Goal: Task Accomplishment & Management: Complete application form

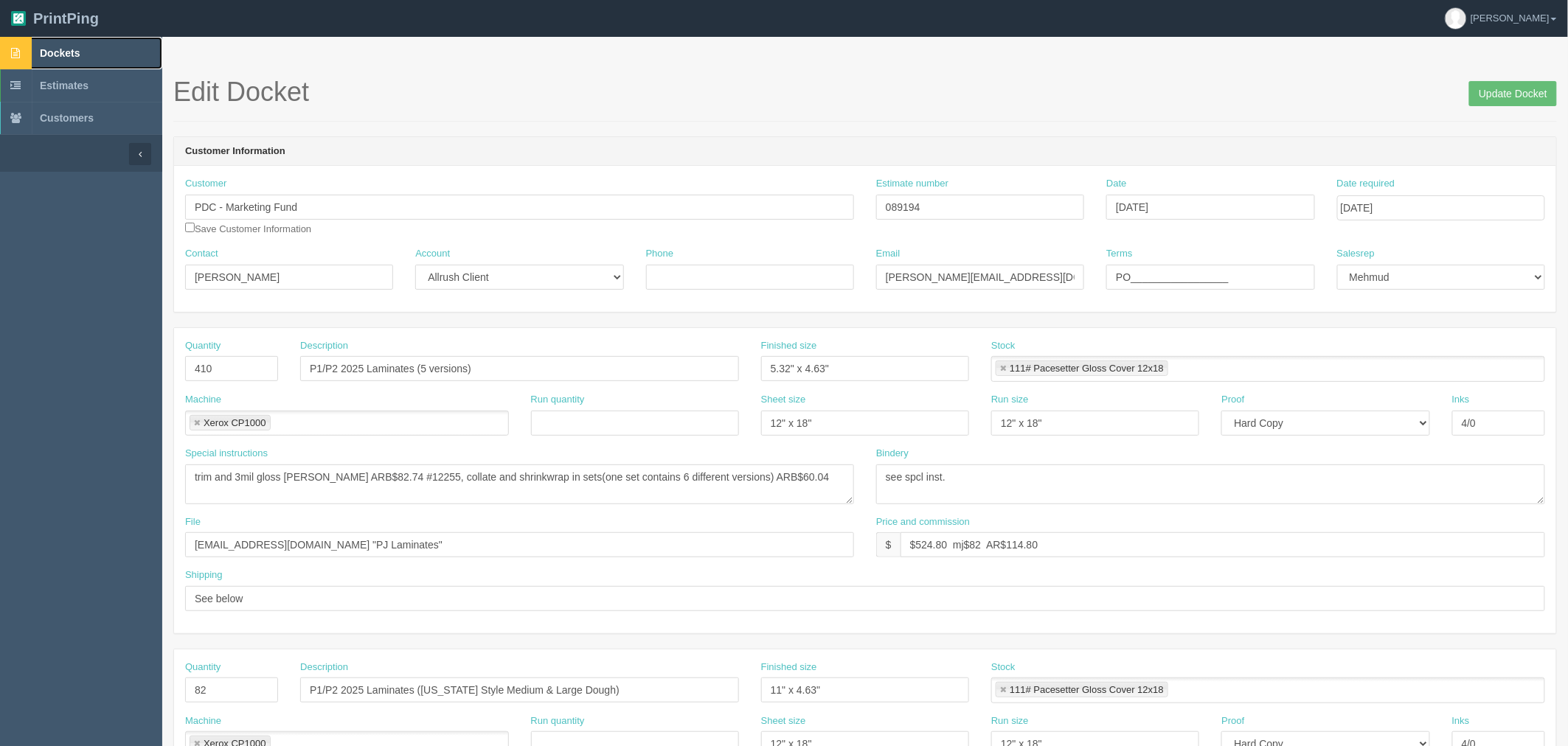
drag, startPoint x: 79, startPoint y: 54, endPoint x: 120, endPoint y: 27, distance: 49.1
click at [79, 54] on span "Dockets" at bounding box center [60, 53] width 40 height 12
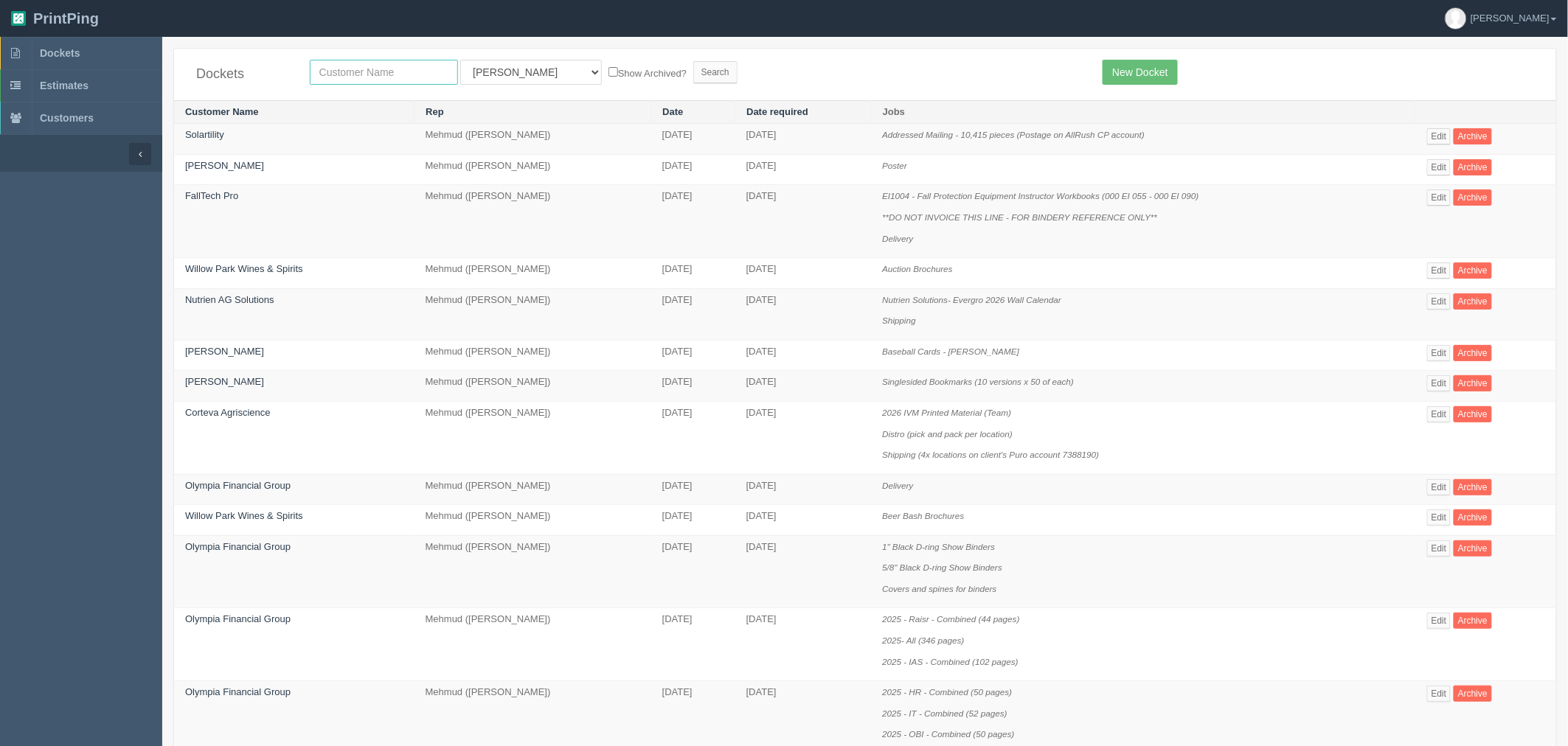
click at [418, 74] on input "text" at bounding box center [383, 72] width 148 height 25
type input "w"
type input "coop"
click at [694, 61] on input "Search" at bounding box center [715, 72] width 44 height 22
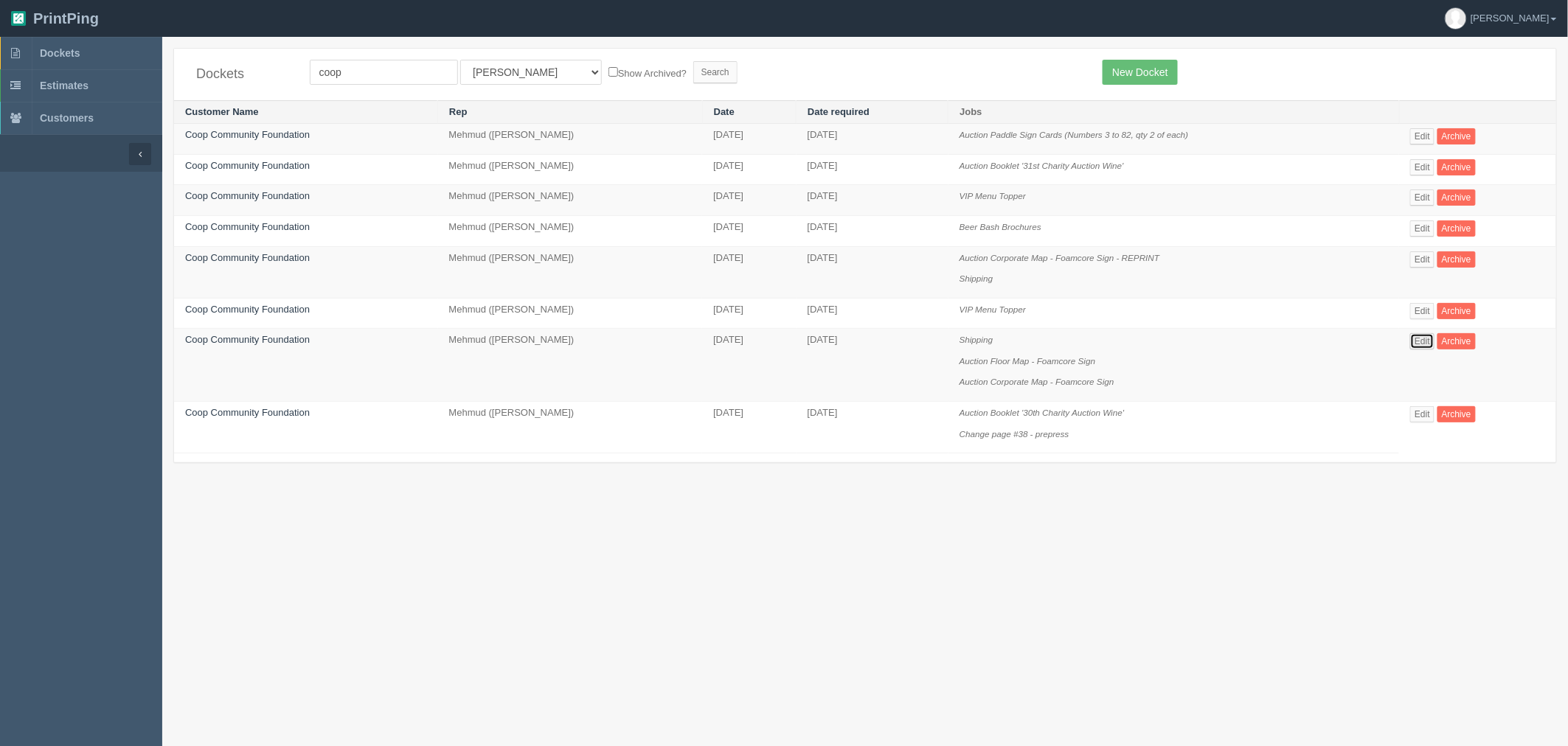
click at [1427, 343] on link "Edit" at bounding box center [1422, 341] width 25 height 16
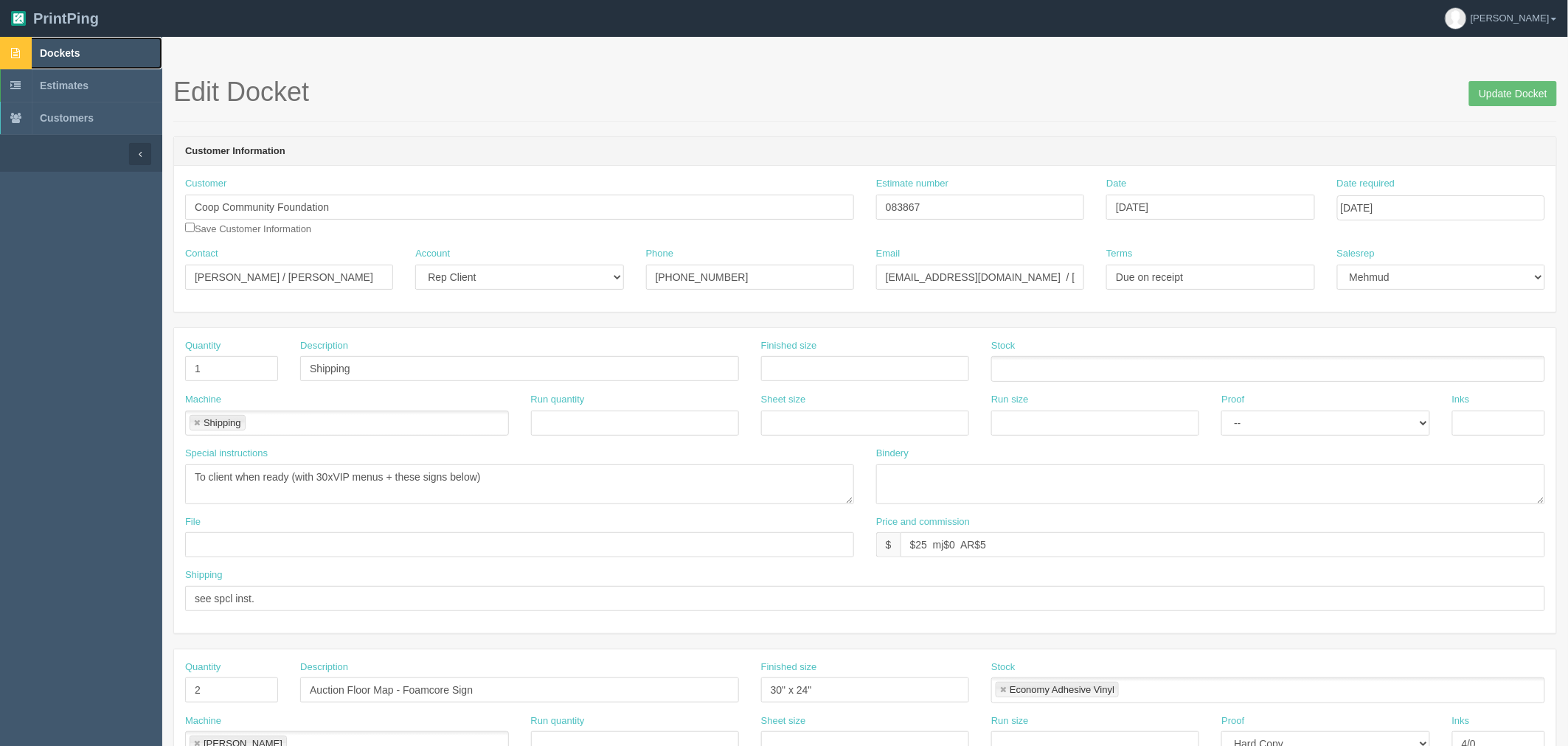
click at [89, 50] on link "Dockets" at bounding box center [81, 54] width 162 height 33
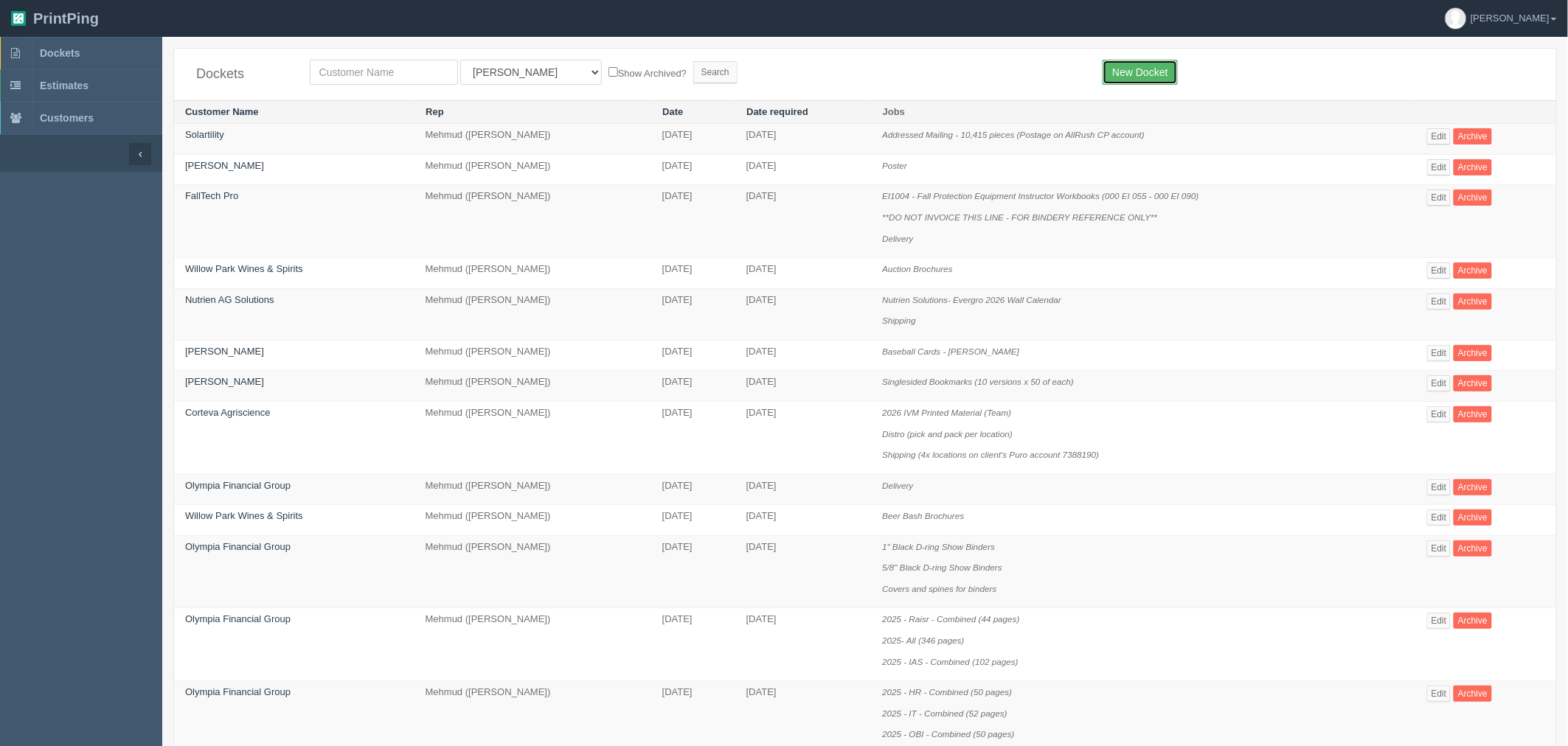
click at [1149, 68] on link "New Docket" at bounding box center [1140, 72] width 74 height 25
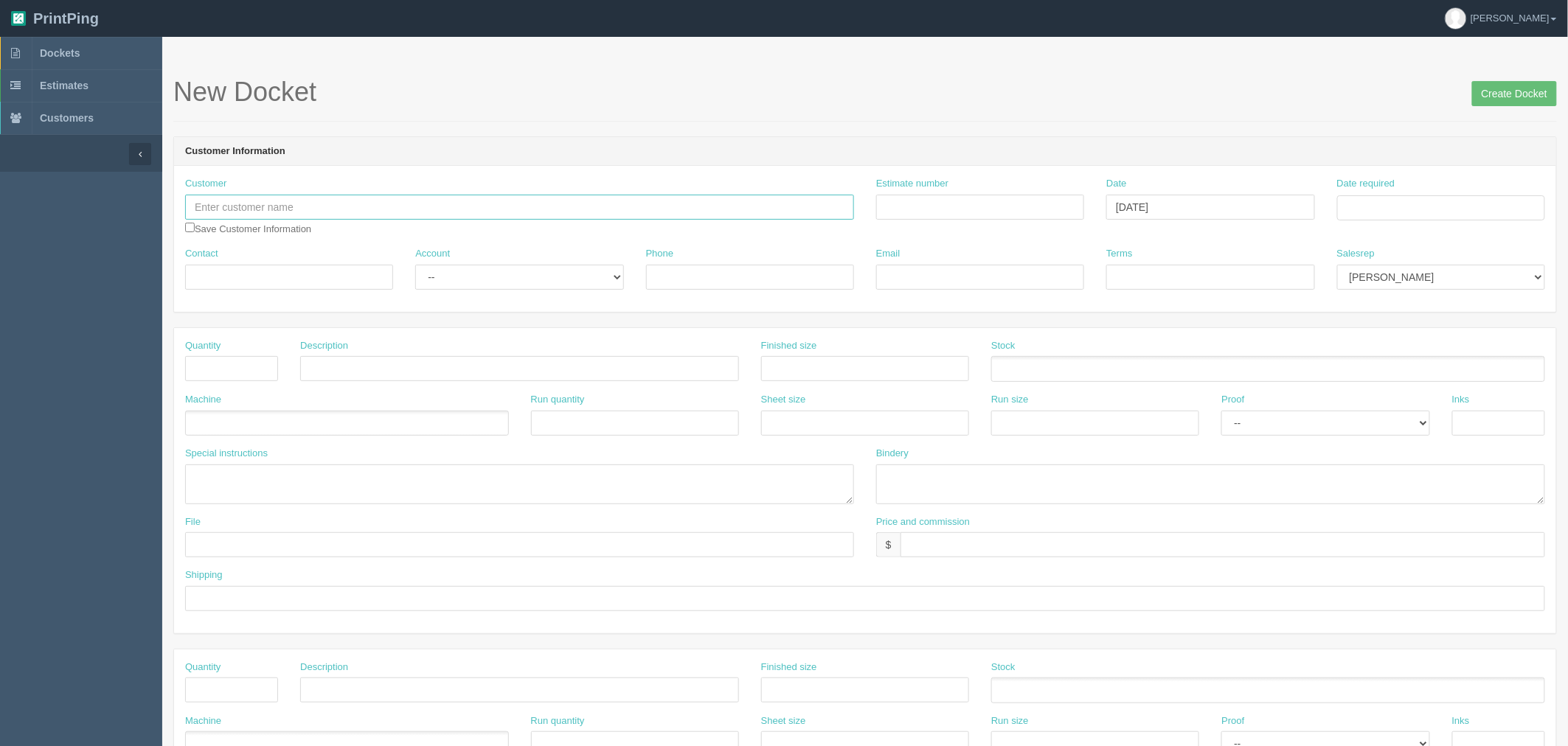
click at [338, 202] on input "text" at bounding box center [519, 208] width 669 height 25
paste input "LTL Creative"
type input "LTL Creative"
click at [232, 274] on input "Contact" at bounding box center [289, 277] width 208 height 25
paste input "Daniel Lawrance-Lopez"
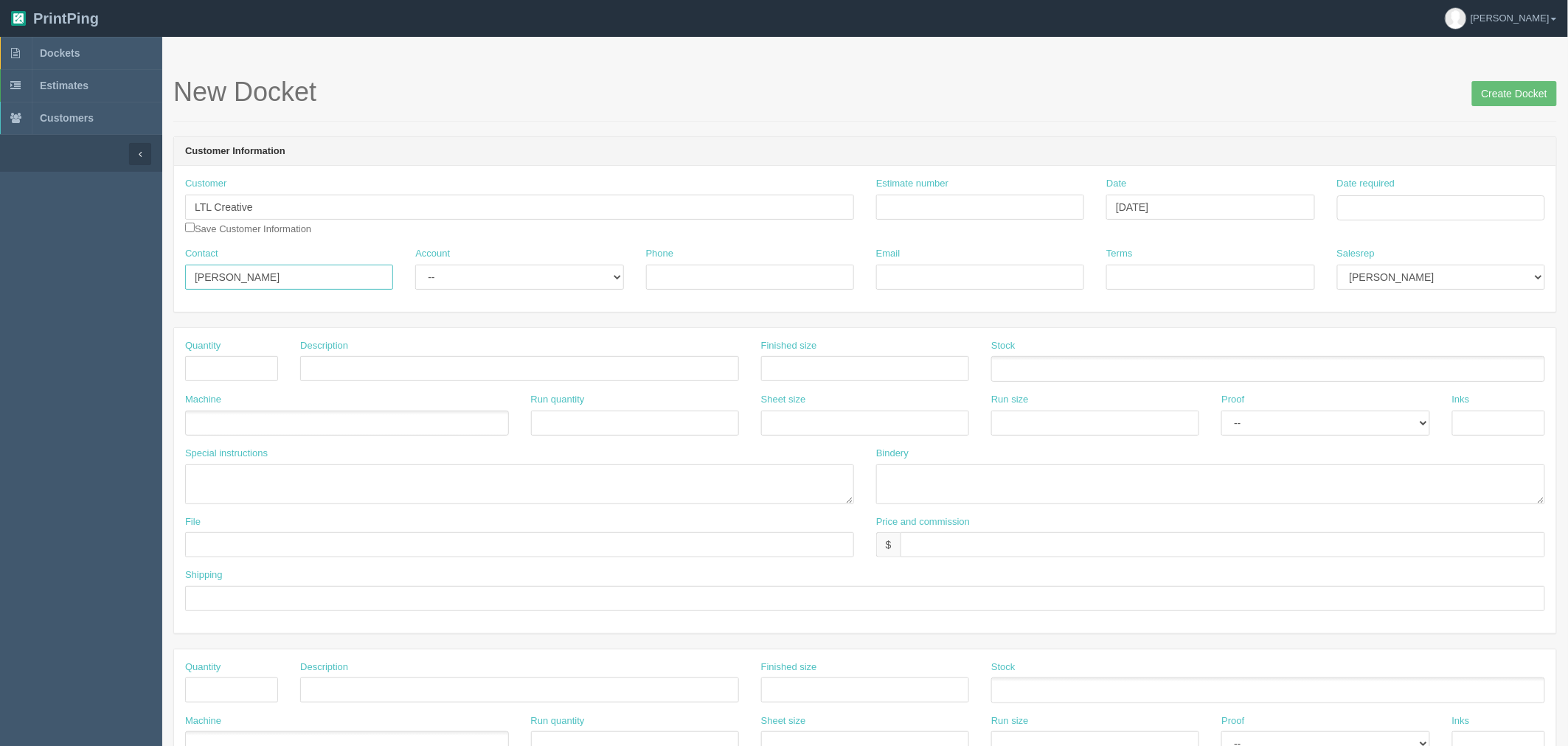
type input "Daniel Lawrance-Lopez"
click at [533, 278] on select "-- Existing Client Allrush Client Rep Client" at bounding box center [519, 277] width 208 height 25
select select "Allrush Client"
click at [415, 265] on select "-- Existing Client Allrush Client Rep Client" at bounding box center [519, 277] width 208 height 25
drag, startPoint x: 688, startPoint y: 274, endPoint x: 284, endPoint y: 283, distance: 404.1
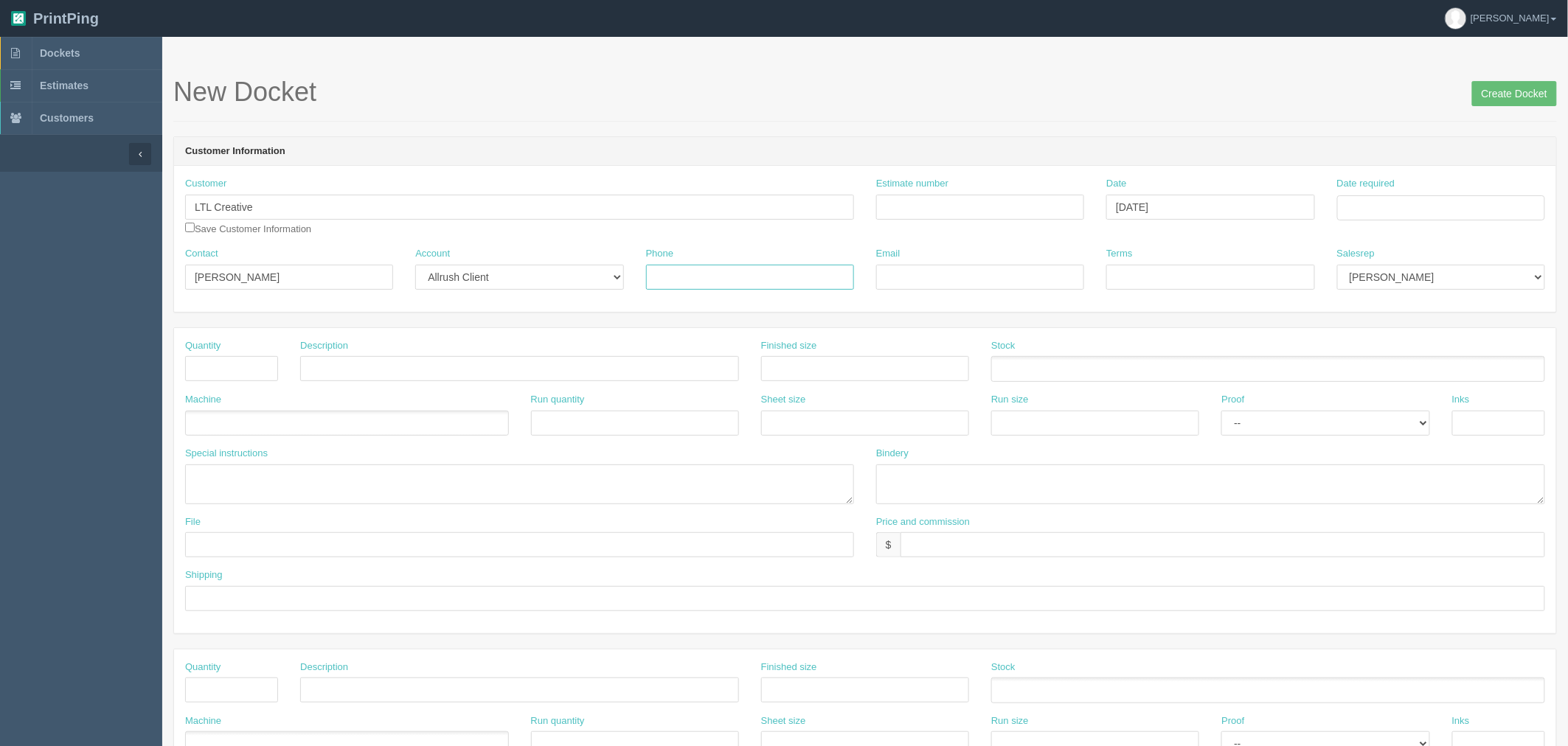
click at [688, 274] on input "Phone" at bounding box center [749, 277] width 208 height 25
paste input "587 718 1521"
type input "587 718 1521"
drag, startPoint x: 912, startPoint y: 271, endPoint x: 1114, endPoint y: 270, distance: 202.0
click at [912, 271] on input "Email" at bounding box center [979, 277] width 208 height 25
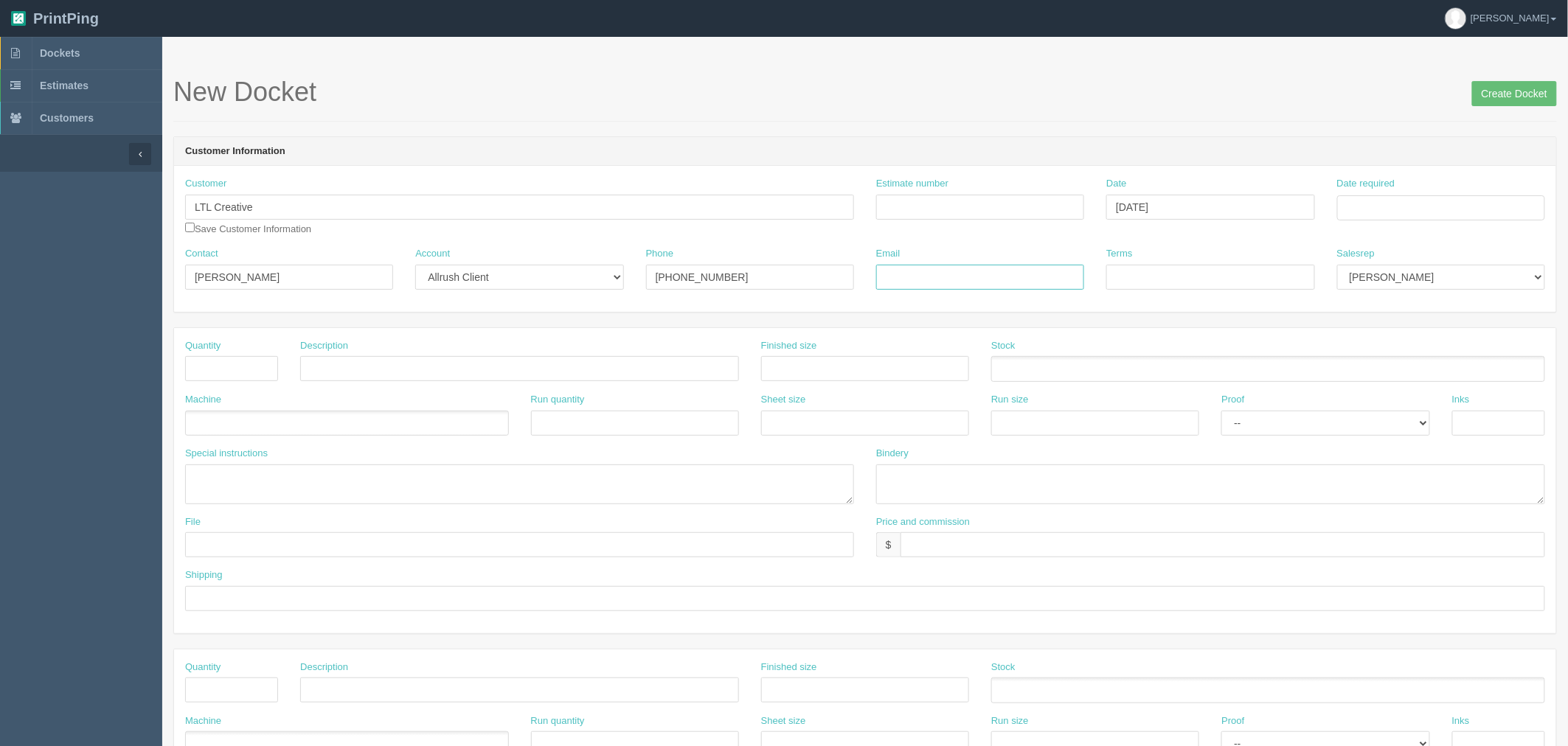
paste input "daniel.l@ltlcreative.ca"
type input "daniel.l@ltlcreative.ca"
click at [1133, 269] on input "Terms" at bounding box center [1210, 277] width 208 height 25
type input "COD"
select select "8"
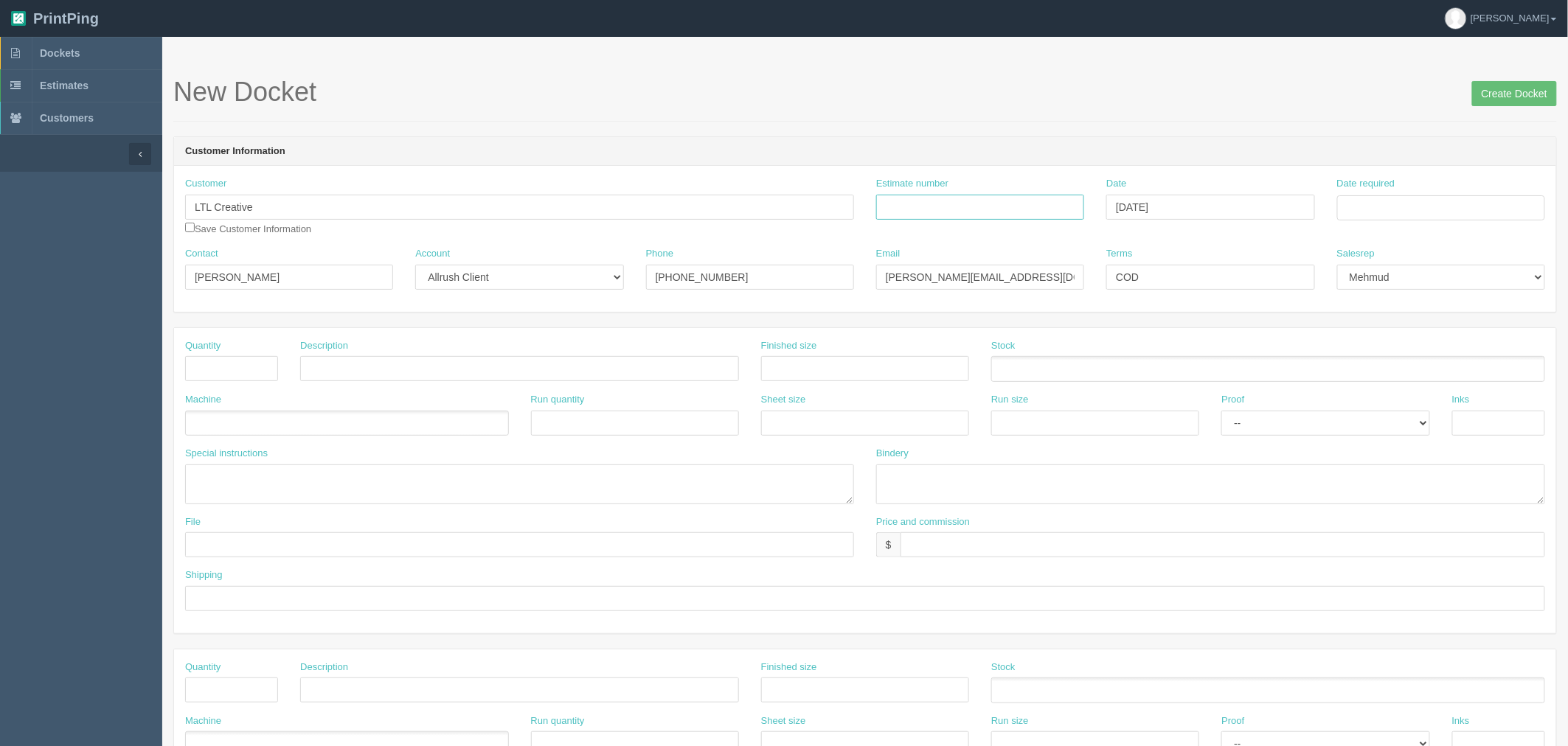
click at [917, 203] on input "Estimate number" at bounding box center [979, 208] width 208 height 25
type input "Outsource - See quotesheet"
click at [1415, 366] on td "29" at bounding box center [1410, 370] width 22 height 22
type input "October 29, 2025"
click at [205, 366] on input "text" at bounding box center [231, 369] width 93 height 25
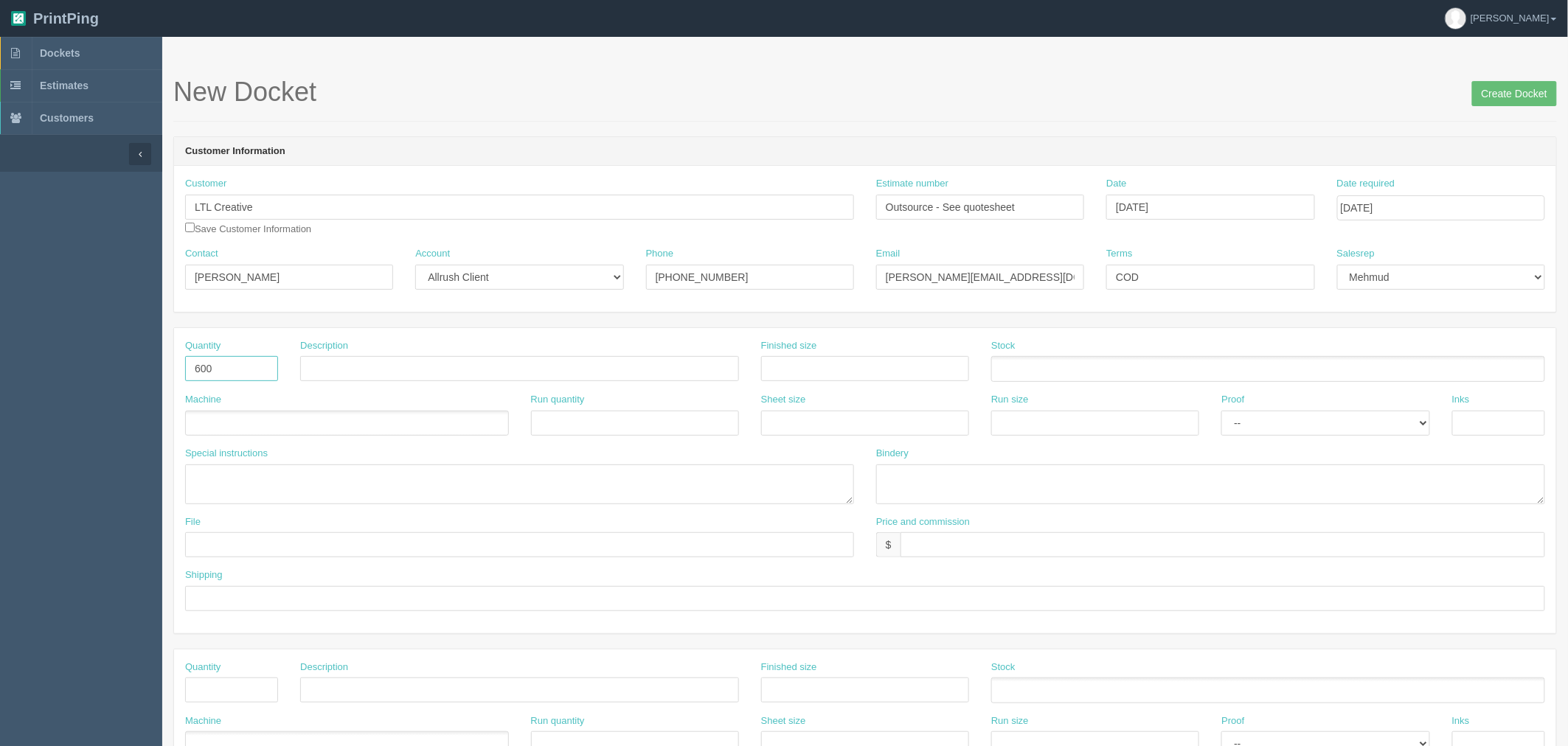
type input "600"
click at [415, 371] on input "text" at bounding box center [519, 369] width 439 height 25
paste input "Polyester Wristband"
type input "Polyester Wristbands (3 versions, qty 200 of each)"
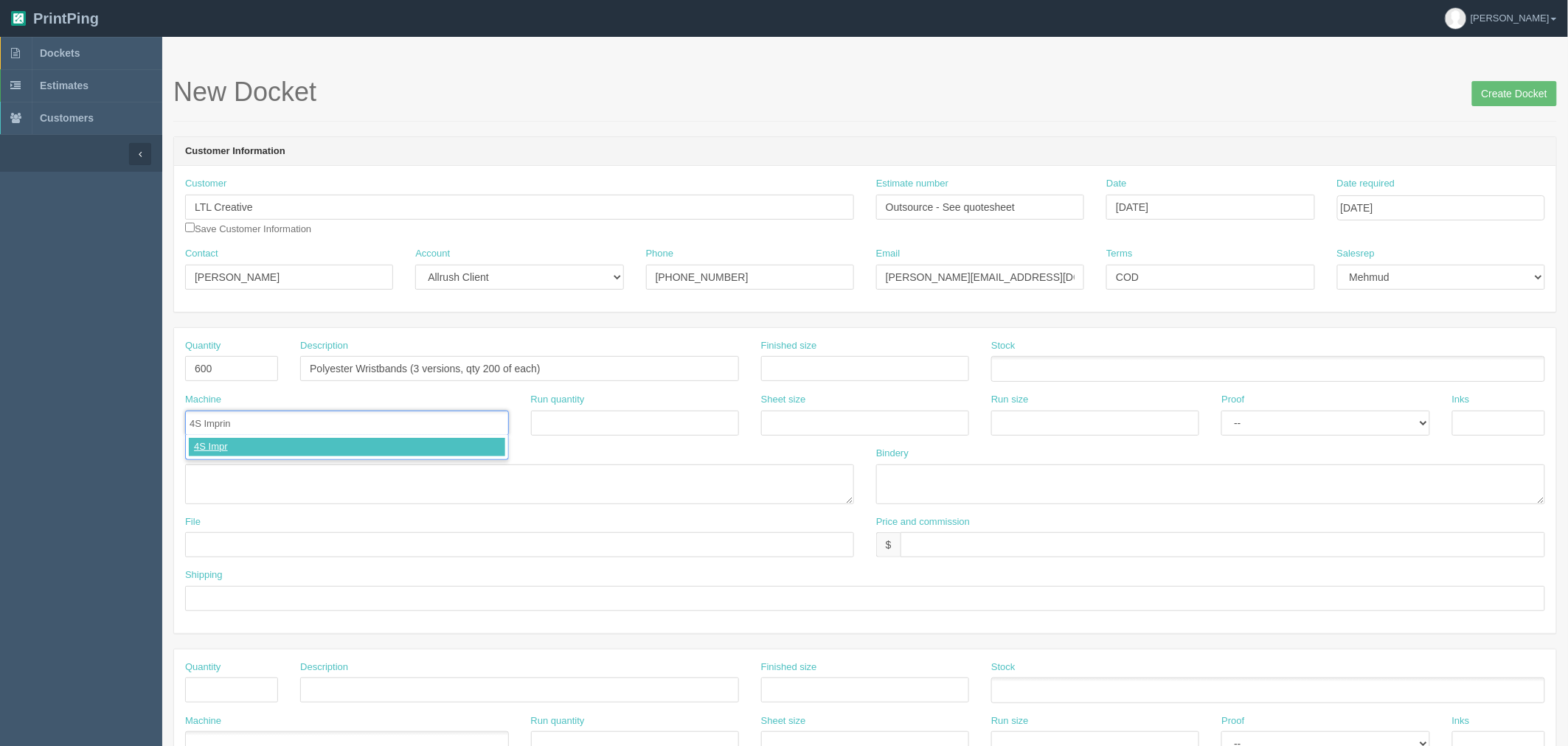
type input "4S Imprint"
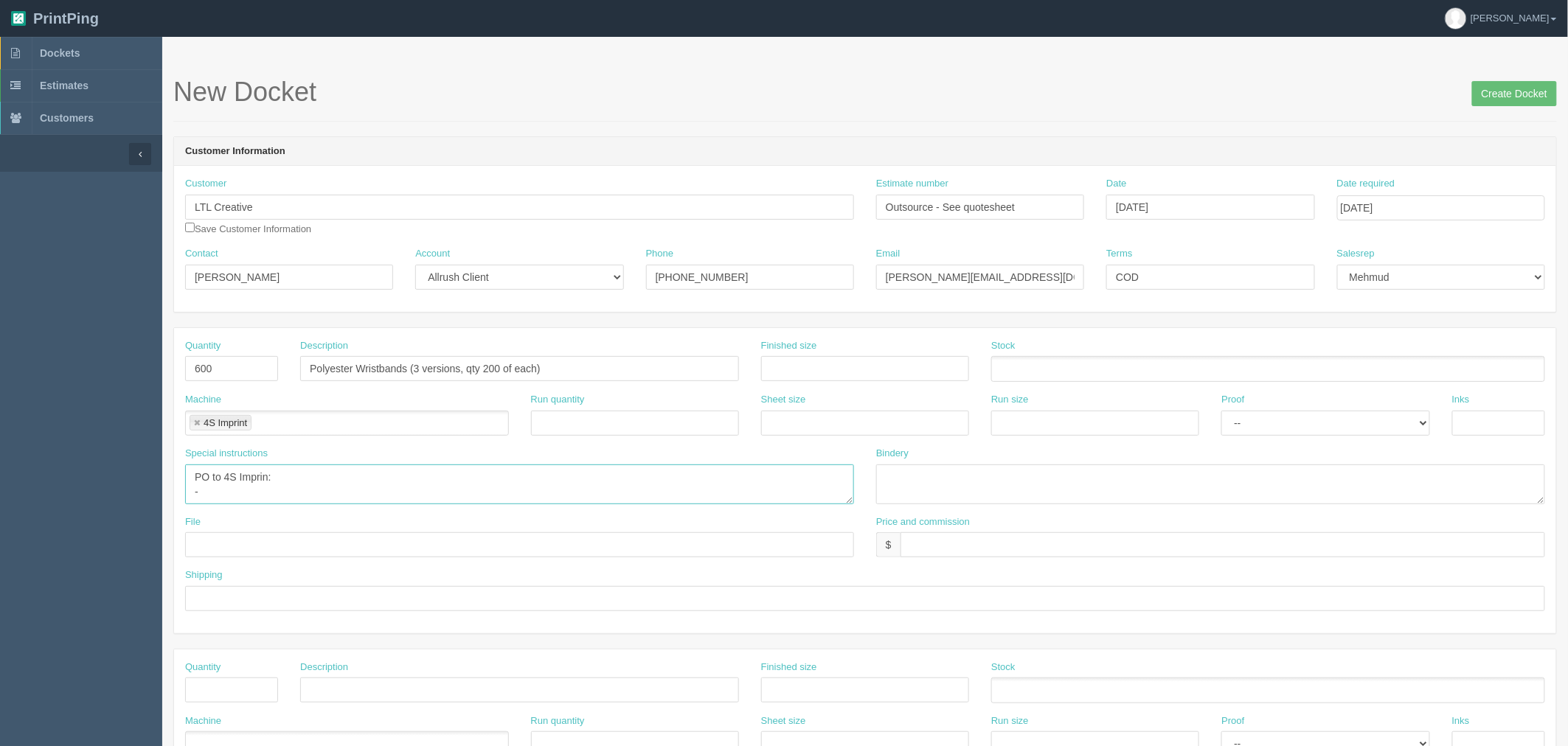
type textarea "PO to 4S Imprint: -"
click at [200, 423] on link at bounding box center [197, 423] width 9 height 10
type textarea "PO to 4S Imprint: -"
type input "outsource"
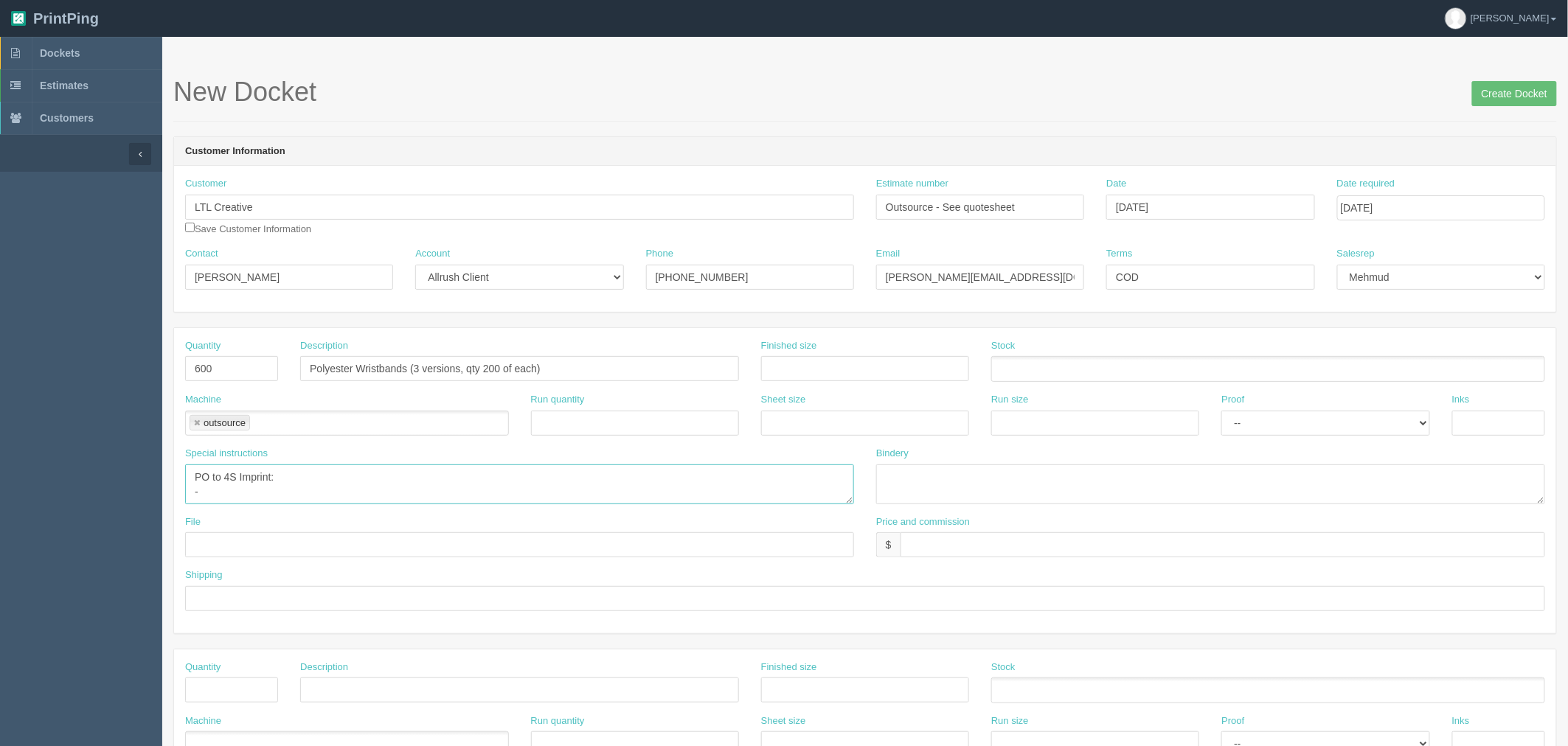
click at [242, 491] on textarea "PO to 4S Imprint: -" at bounding box center [519, 484] width 669 height 40
click at [328, 495] on textarea "PO to 4S Imprint: -" at bounding box center [519, 484] width 669 height 40
paste textarea "Polyester Wristband"
type textarea "PO to 4S Imprint: - Polyester Wristbands, 3 versions, qty 200 of each, total 60…"
click at [96, 45] on link "Dockets" at bounding box center [81, 54] width 162 height 33
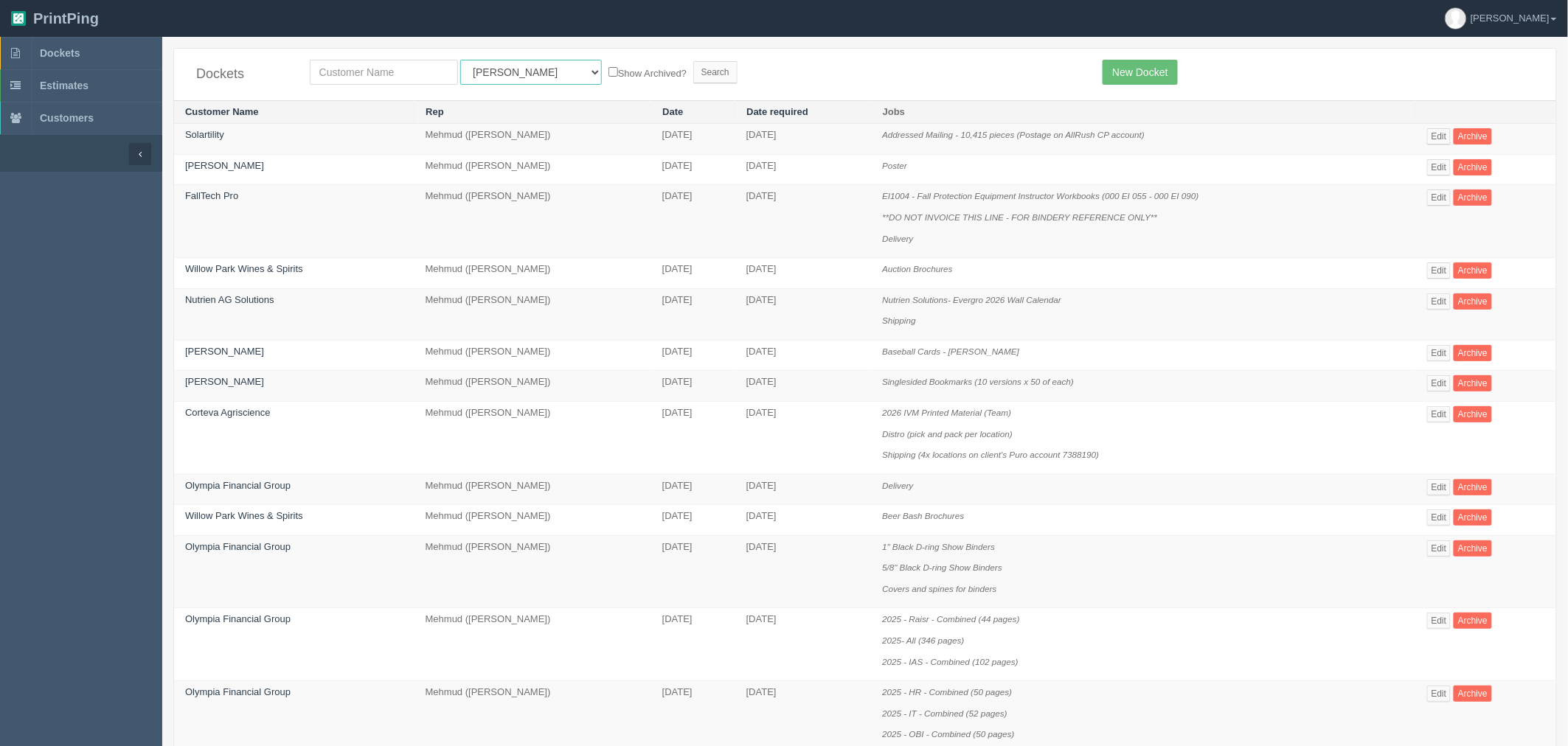
click at [470, 67] on select "All Users [PERSON_NAME] Test 1 [PERSON_NAME] [PERSON_NAME] [PERSON_NAME] France…" at bounding box center [531, 72] width 141 height 25
select select
click at [460, 60] on select "All Users [PERSON_NAME] Test 1 [PERSON_NAME] [PERSON_NAME] [PERSON_NAME] France…" at bounding box center [531, 72] width 141 height 25
click at [358, 68] on input "text" at bounding box center [383, 72] width 148 height 25
type input "[PERSON_NAME]"
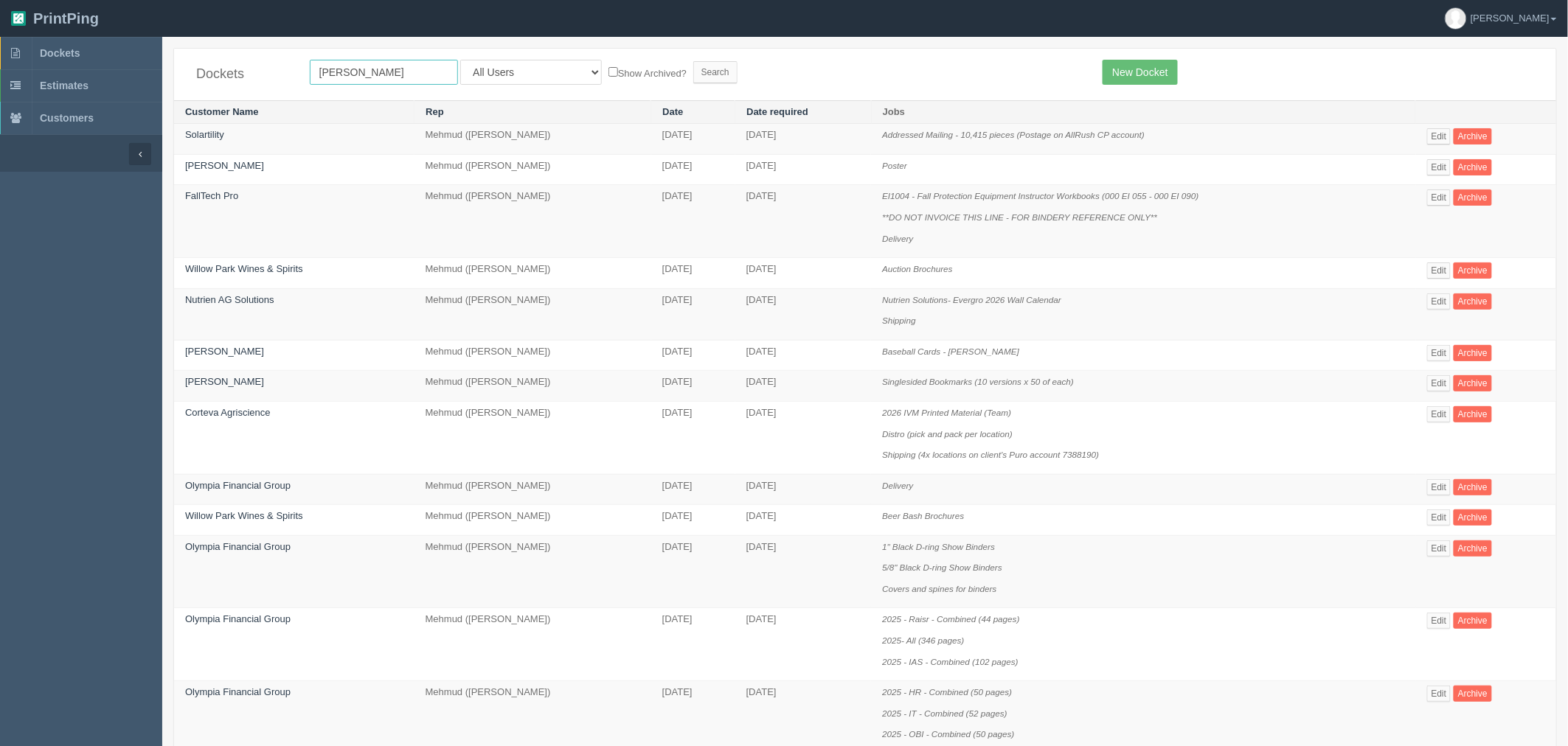
click at [694, 61] on input "Search" at bounding box center [715, 72] width 44 height 22
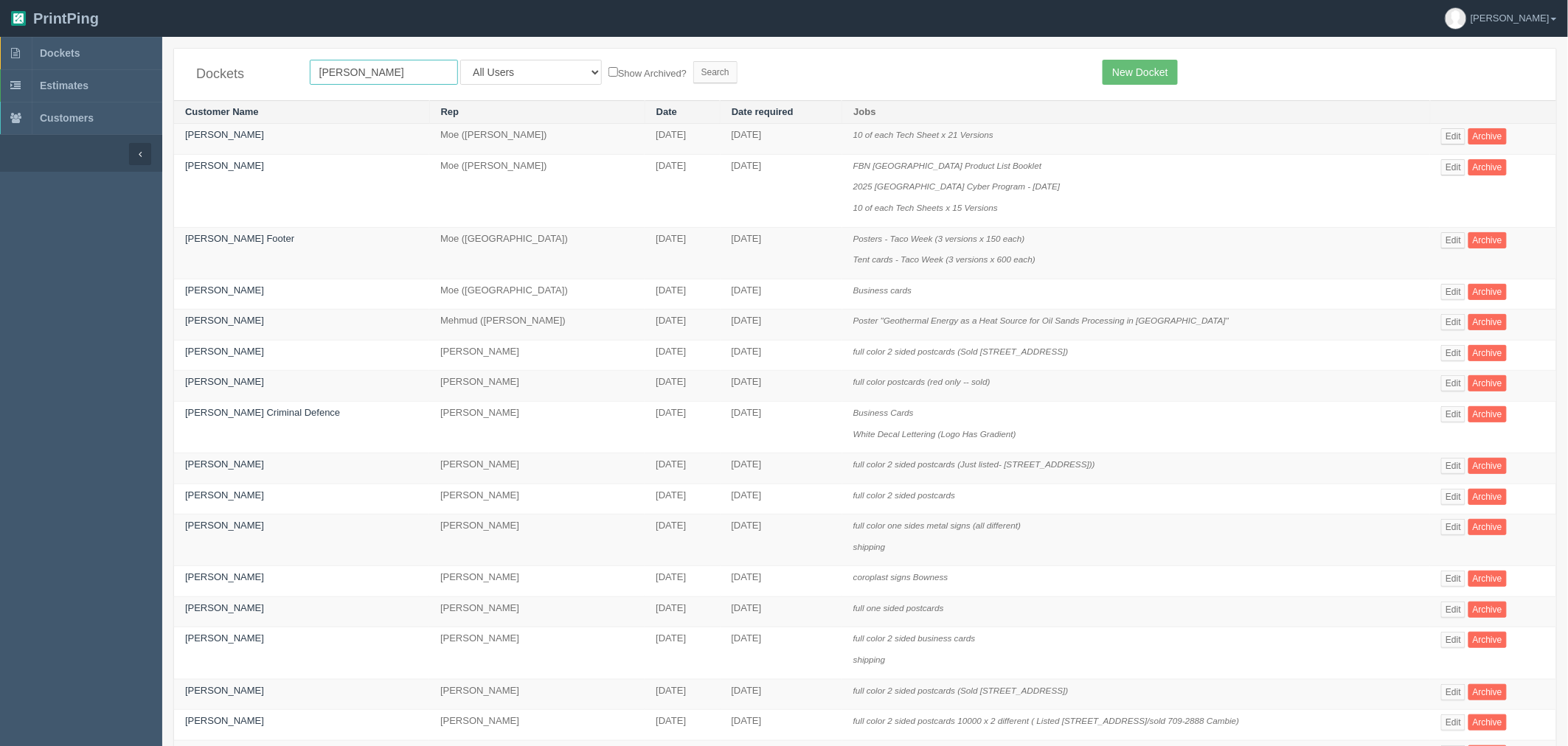
click at [415, 71] on input "[PERSON_NAME]" at bounding box center [383, 72] width 148 height 25
type input "[PERSON_NAME]"
click at [694, 61] on input "Search" at bounding box center [715, 72] width 44 height 22
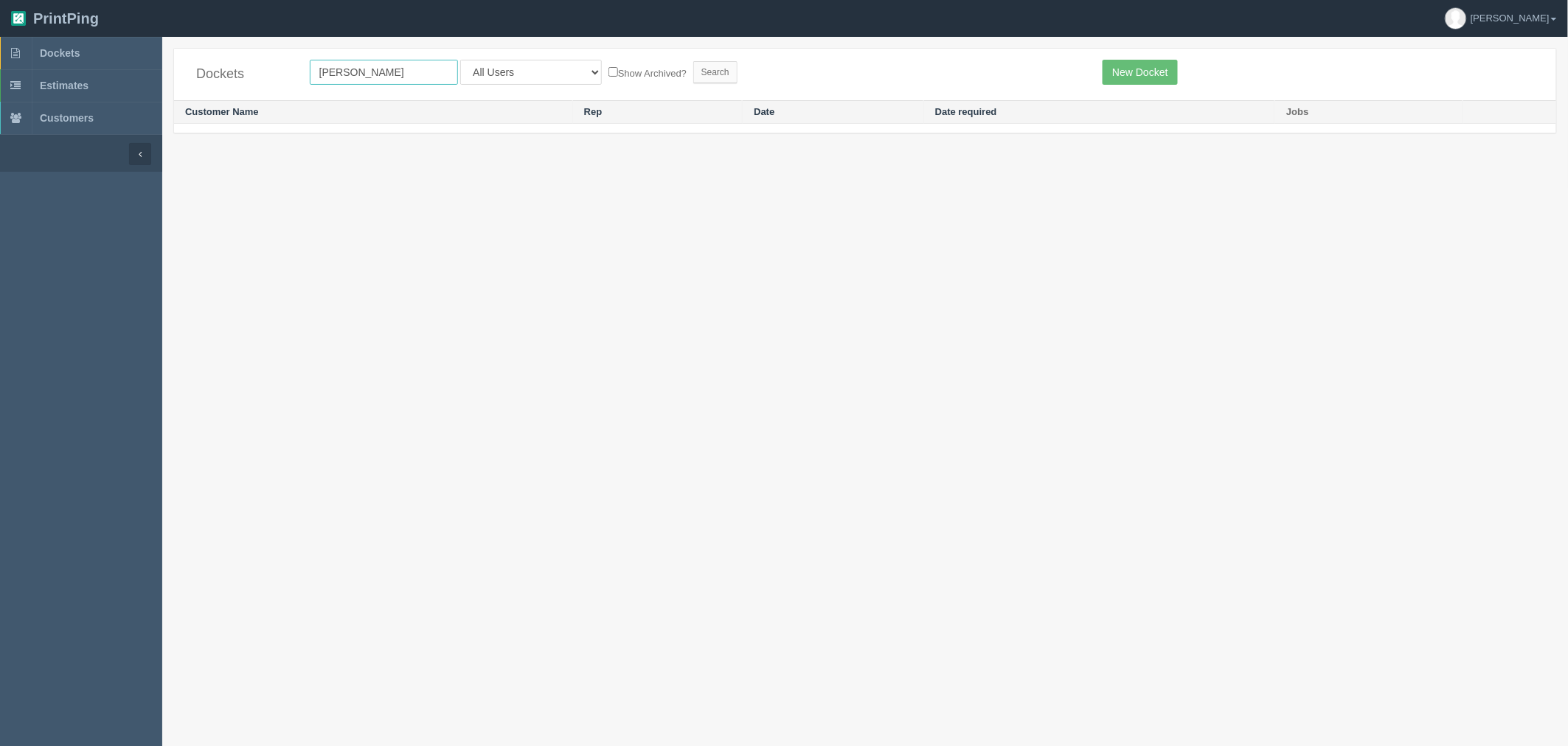
click at [415, 69] on input "[PERSON_NAME]" at bounding box center [383, 72] width 148 height 25
drag, startPoint x: 438, startPoint y: 71, endPoint x: 99, endPoint y: 51, distance: 339.6
click at [99, 51] on section "Dockets Estimates Customers" at bounding box center [784, 410] width 1568 height 746
